Goal: Task Accomplishment & Management: Use online tool/utility

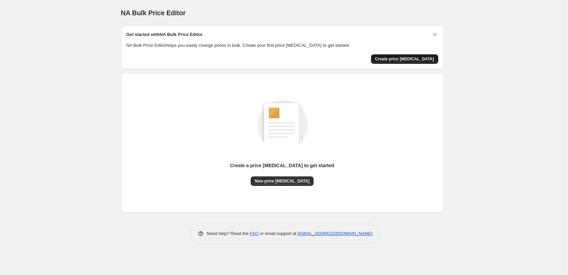
click at [409, 61] on span "Create price change job" at bounding box center [404, 58] width 59 height 5
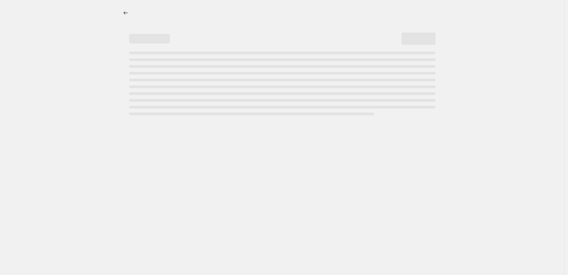
select select "percentage"
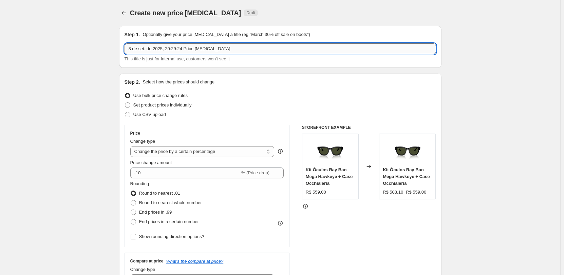
click at [152, 50] on input "8 de set. de 2025, 20:29:24 Price change job" at bounding box center [281, 48] width 312 height 11
type input "20% OFF SITE TODO"
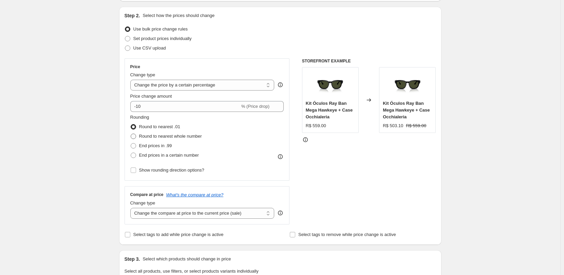
scroll to position [68, 0]
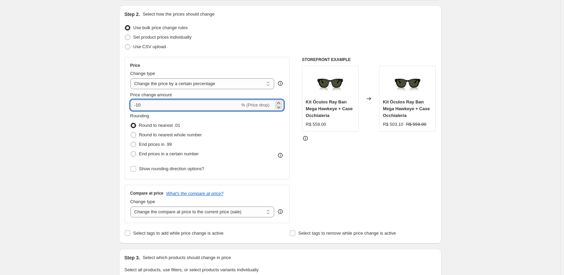
click at [159, 107] on input "-10" at bounding box center [185, 105] width 110 height 11
type input "-1"
type input "-20"
click at [219, 82] on select "Change the price to a certain amount Change the price by a certain amount Chang…" at bounding box center [202, 83] width 144 height 11
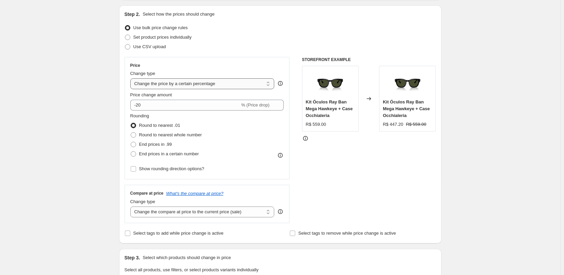
click at [219, 82] on select "Change the price to a certain amount Change the price by a certain amount Chang…" at bounding box center [202, 83] width 144 height 11
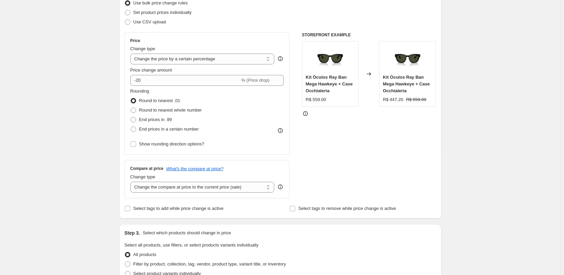
scroll to position [102, 0]
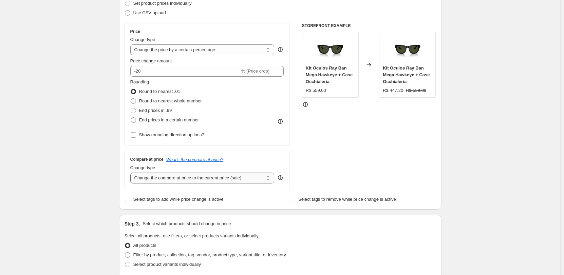
click at [176, 180] on select "Change the compare at price to the current price (sale) Change the compare at p…" at bounding box center [202, 178] width 144 height 11
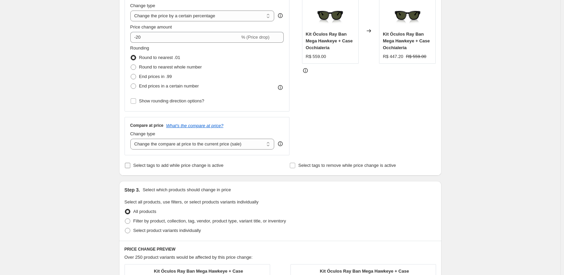
click at [130, 166] on input "Select tags to add while price change is active" at bounding box center [127, 165] width 5 height 5
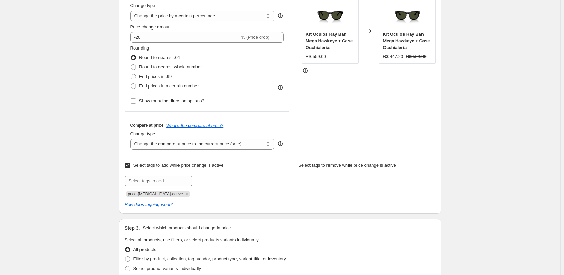
click at [129, 167] on input "Select tags to add while price change is active" at bounding box center [127, 165] width 5 height 5
checkbox input "false"
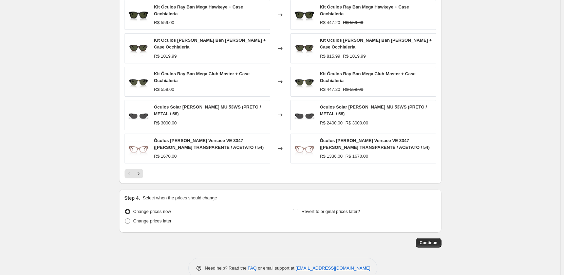
scroll to position [407, 0]
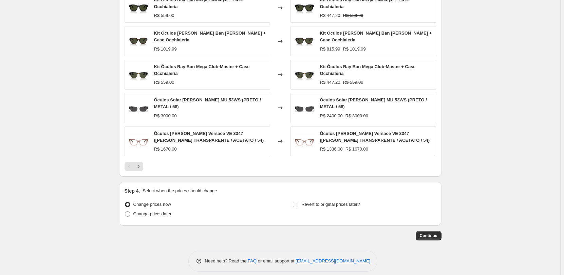
click at [296, 202] on input "Revert to original prices later?" at bounding box center [295, 204] width 5 height 5
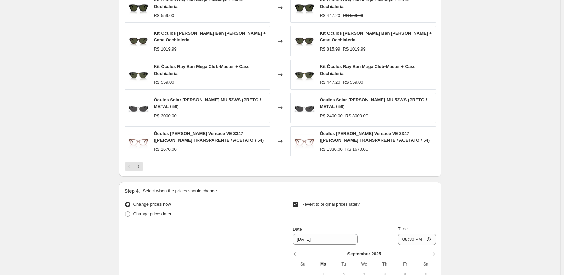
click at [296, 202] on input "Revert to original prices later?" at bounding box center [295, 204] width 5 height 5
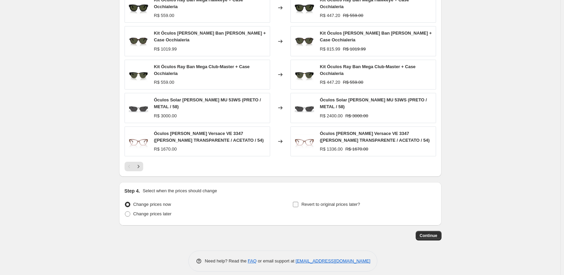
click at [298, 202] on input "Revert to original prices later?" at bounding box center [295, 204] width 5 height 5
checkbox input "true"
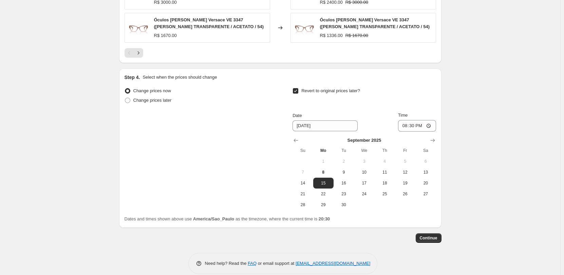
scroll to position [526, 0]
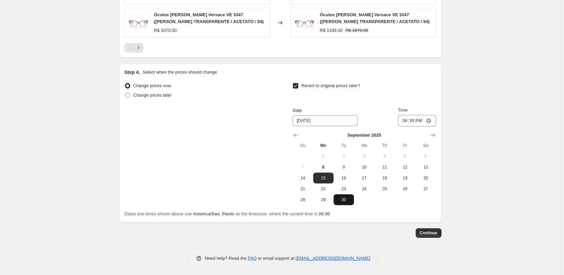
click at [345, 198] on span "30" at bounding box center [343, 199] width 15 height 5
type input "9/30/2025"
click at [416, 119] on input "20:30" at bounding box center [417, 121] width 38 height 12
type input "23:59"
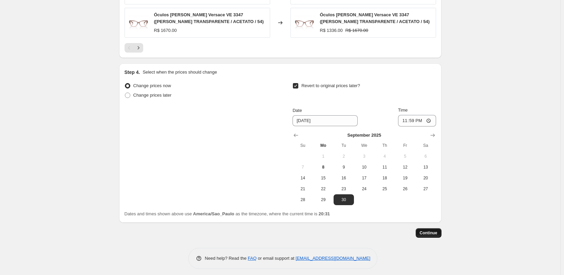
click at [434, 231] on span "Continue" at bounding box center [429, 233] width 18 height 5
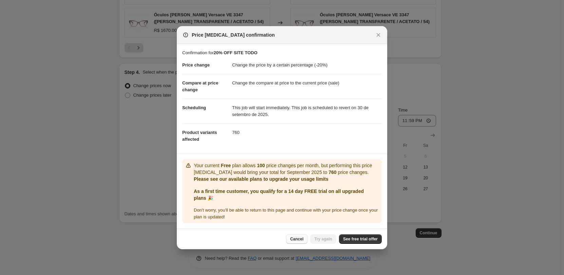
click at [303, 239] on span "Cancel" at bounding box center [296, 239] width 13 height 5
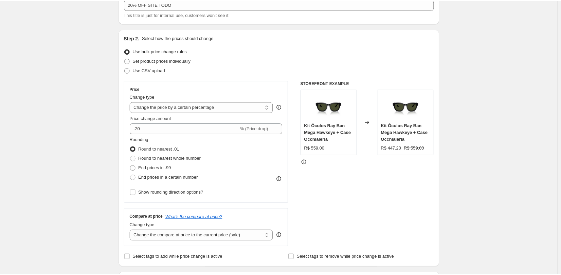
scroll to position [0, 0]
